Goal: Task Accomplishment & Management: Complete application form

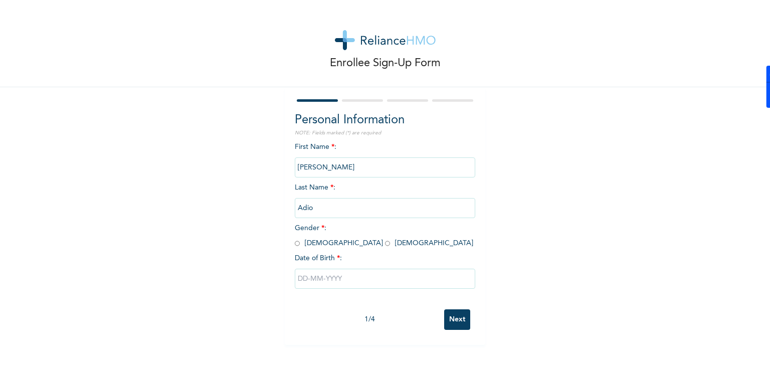
click at [648, 44] on div "Enrollee Sign-Up Form" at bounding box center [385, 43] width 770 height 87
click at [193, 103] on div "Enrollee Sign-Up Form Personal Information NOTE: Fields marked (*) are required…" at bounding box center [385, 172] width 770 height 345
click at [83, 232] on div "Enrollee Sign-Up Form Personal Information NOTE: Fields marked (*) are required…" at bounding box center [385, 172] width 770 height 345
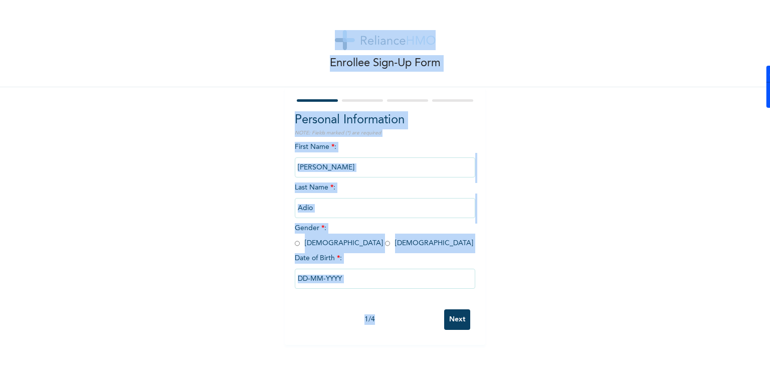
click at [175, 27] on div "Enrollee Sign-Up Form" at bounding box center [385, 43] width 770 height 87
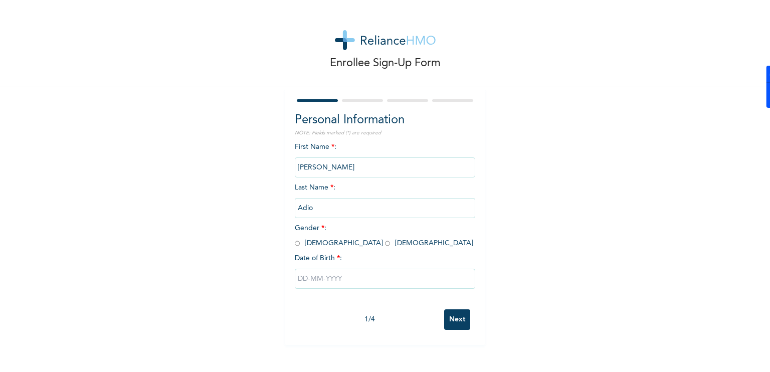
click at [519, 295] on div "Enrollee Sign-Up Form Personal Information NOTE: Fields marked (*) are required…" at bounding box center [385, 172] width 770 height 345
click at [450, 312] on input "Next" at bounding box center [457, 319] width 26 height 21
click at [453, 324] on input "Next" at bounding box center [457, 319] width 26 height 21
